Goal: Task Accomplishment & Management: Use online tool/utility

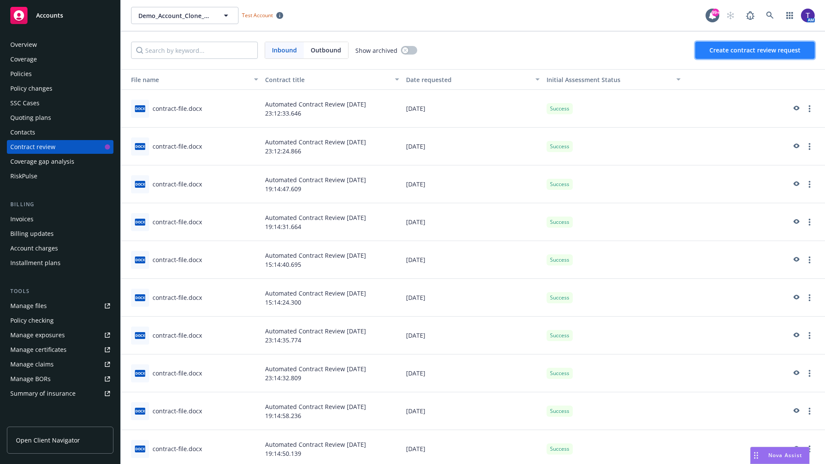
click at [756, 50] on span "Create contract review request" at bounding box center [755, 50] width 91 height 8
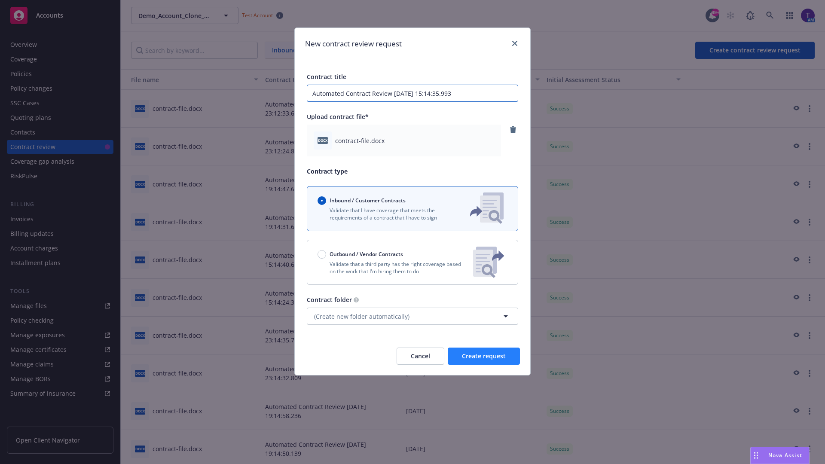
type input "Automated Contract Review [DATE] 15:14:35.993"
click at [484, 356] on span "Create request" at bounding box center [484, 356] width 44 height 8
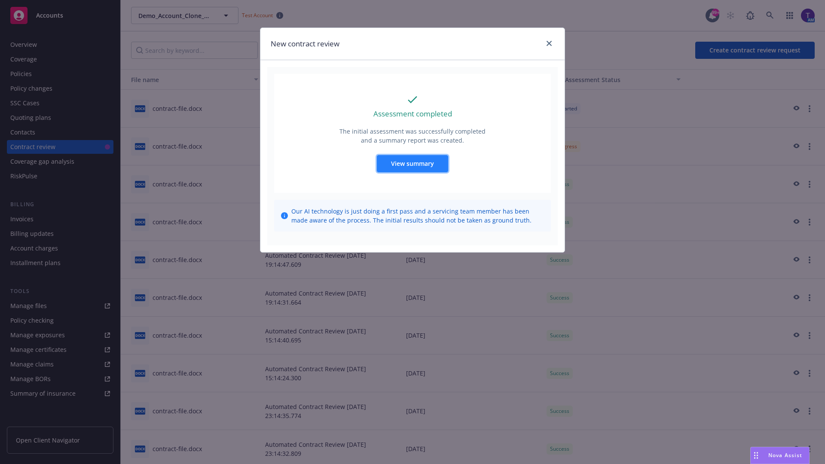
click at [412, 163] on span "View summary" at bounding box center [412, 163] width 43 height 8
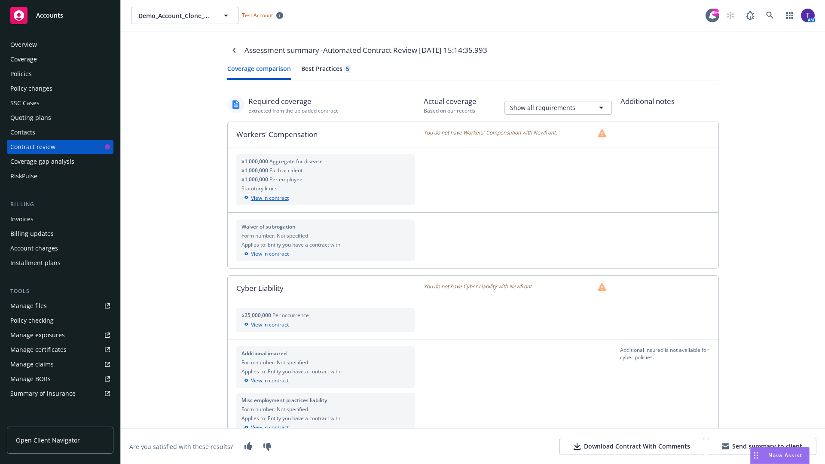
click at [325, 198] on div "View in contract" at bounding box center [326, 198] width 169 height 8
